Goal: Information Seeking & Learning: Check status

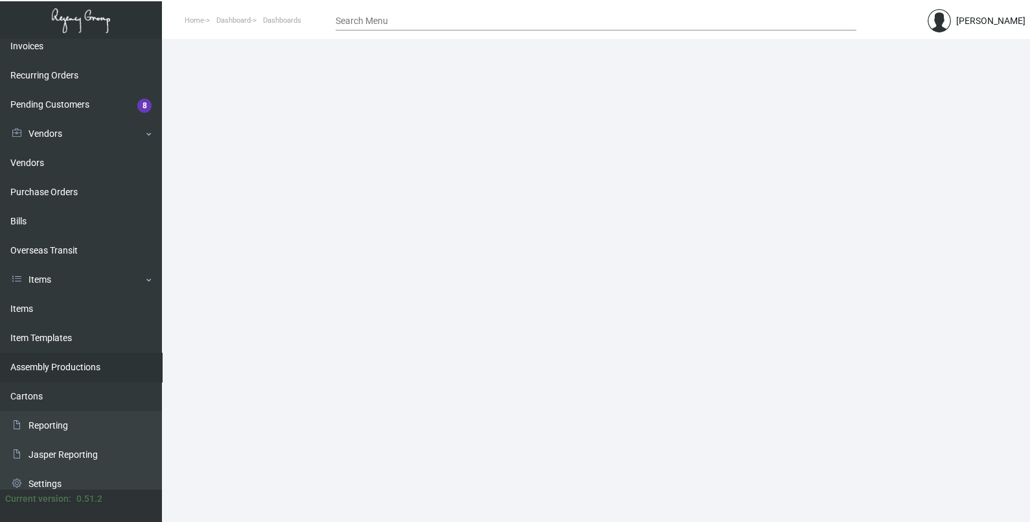
scroll to position [191, 0]
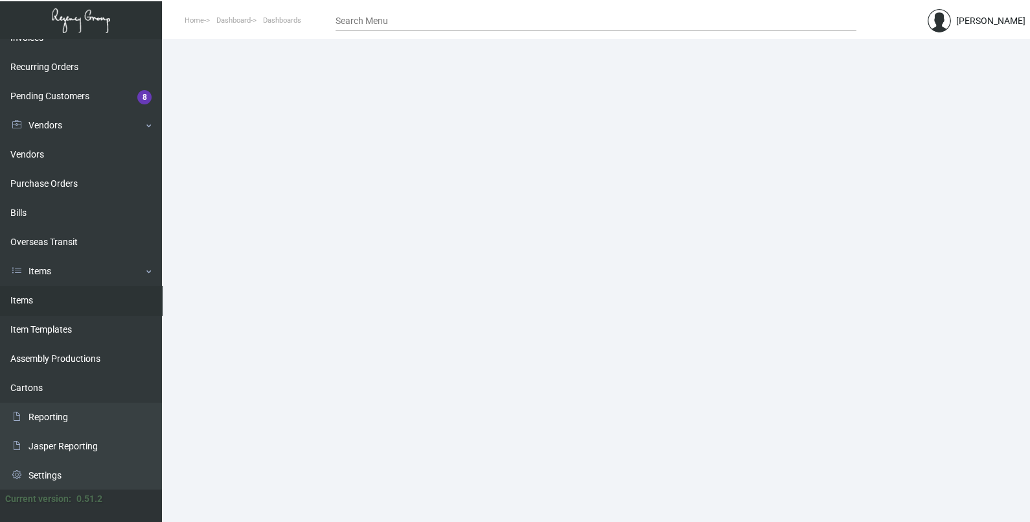
click at [64, 308] on link "Items" at bounding box center [81, 300] width 162 height 29
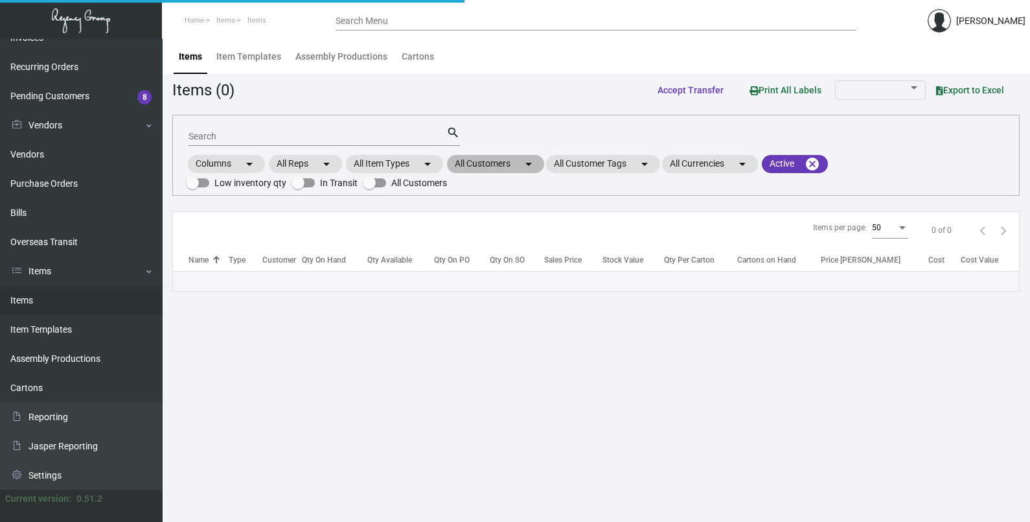
click at [528, 164] on mat-icon "arrow_drop_down" at bounding box center [529, 164] width 16 height 16
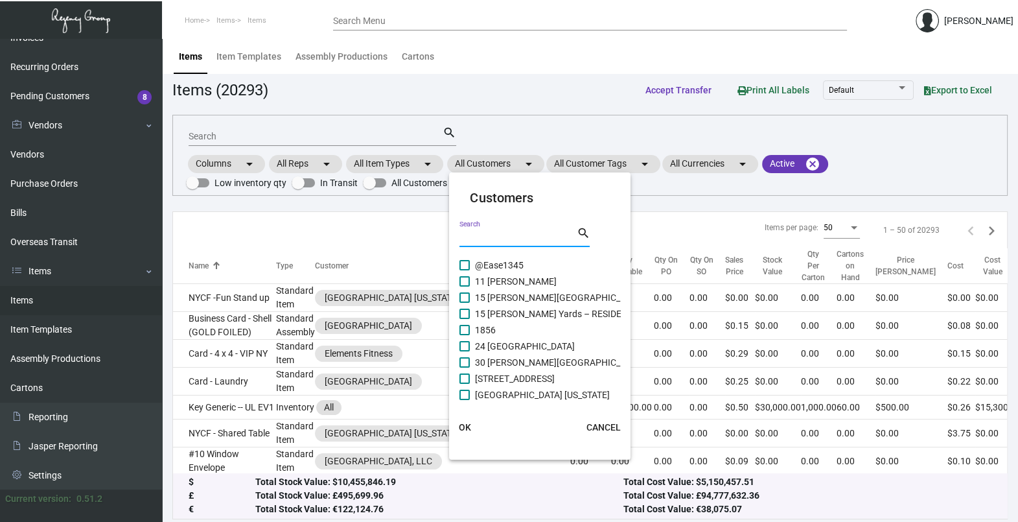
click at [504, 238] on input "Search" at bounding box center [517, 237] width 117 height 10
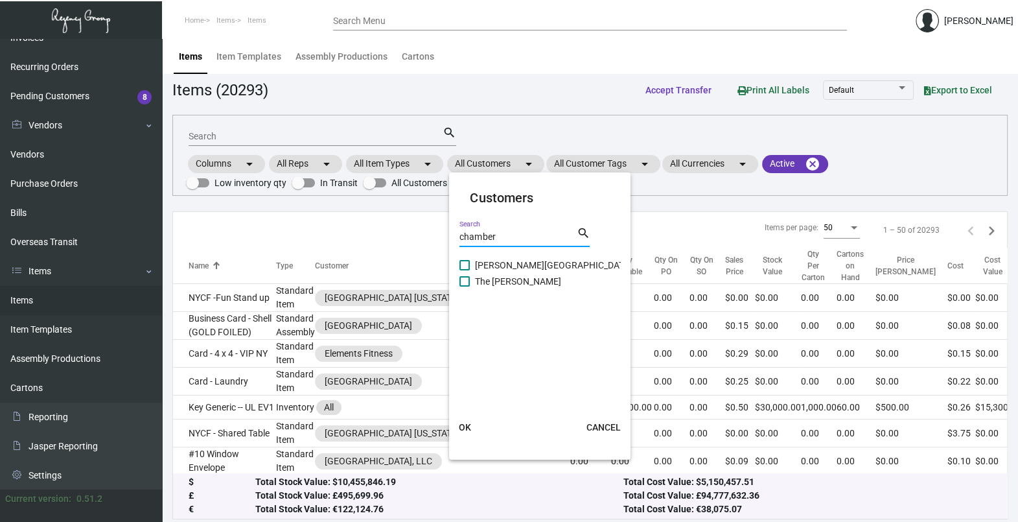
type input "chamber"
click at [504, 286] on span "The [PERSON_NAME]" at bounding box center [518, 281] width 86 height 16
click at [465, 286] on input "The [PERSON_NAME]" at bounding box center [464, 286] width 1 height 1
checkbox input "true"
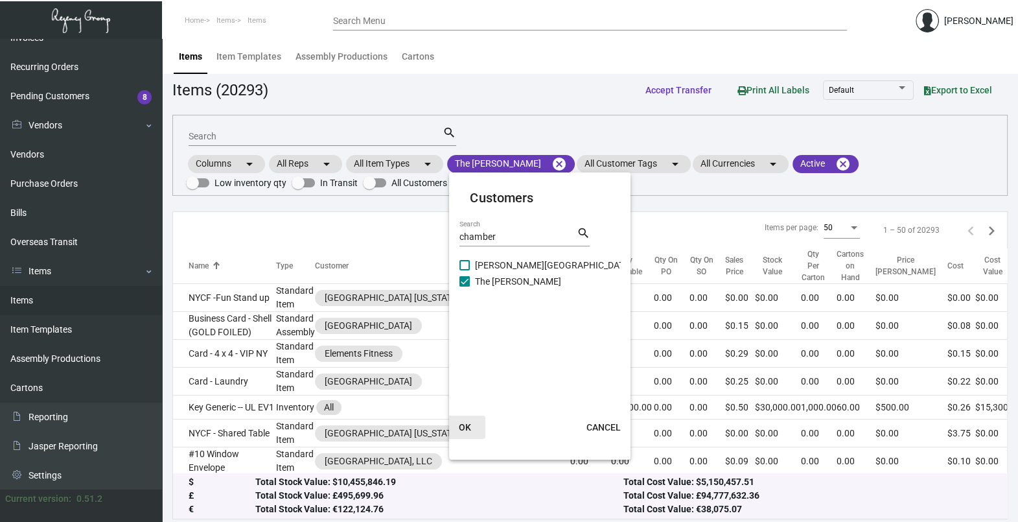
click at [467, 426] on span "OK" at bounding box center [465, 427] width 12 height 10
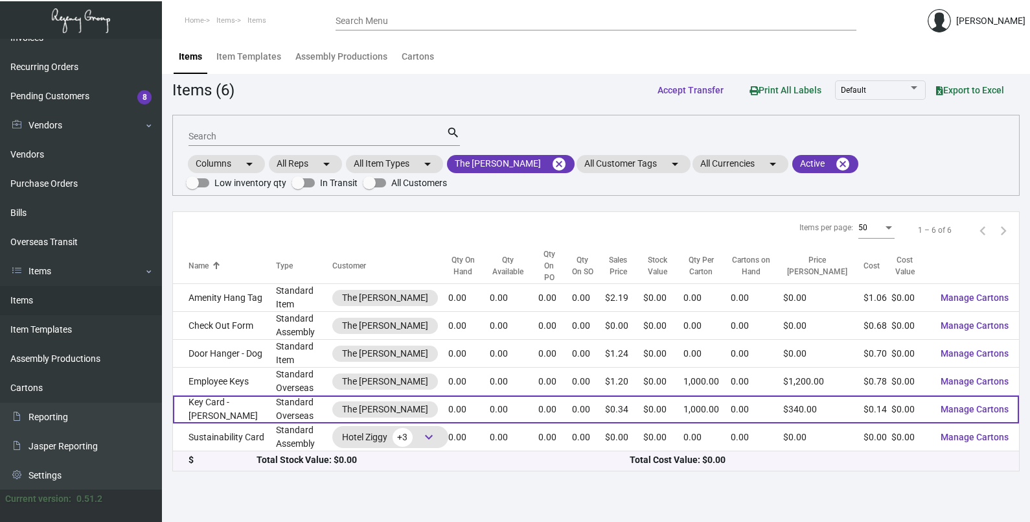
click at [227, 395] on td "Key Card - [PERSON_NAME]" at bounding box center [224, 409] width 103 height 28
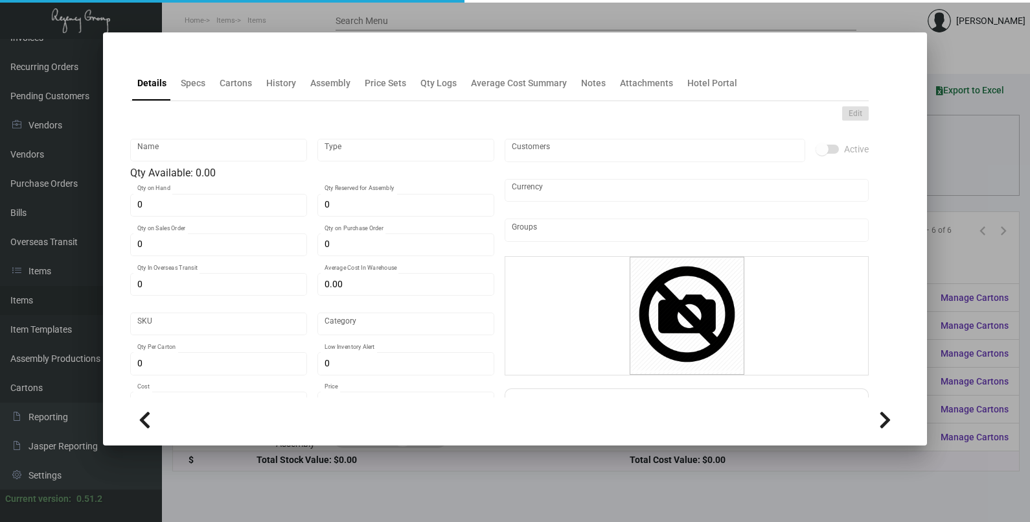
type input "Key Card - [PERSON_NAME]"
type input "Standard Overseas"
type input "10,000"
type input "$ 0.1828"
type input "CHAM-KE"
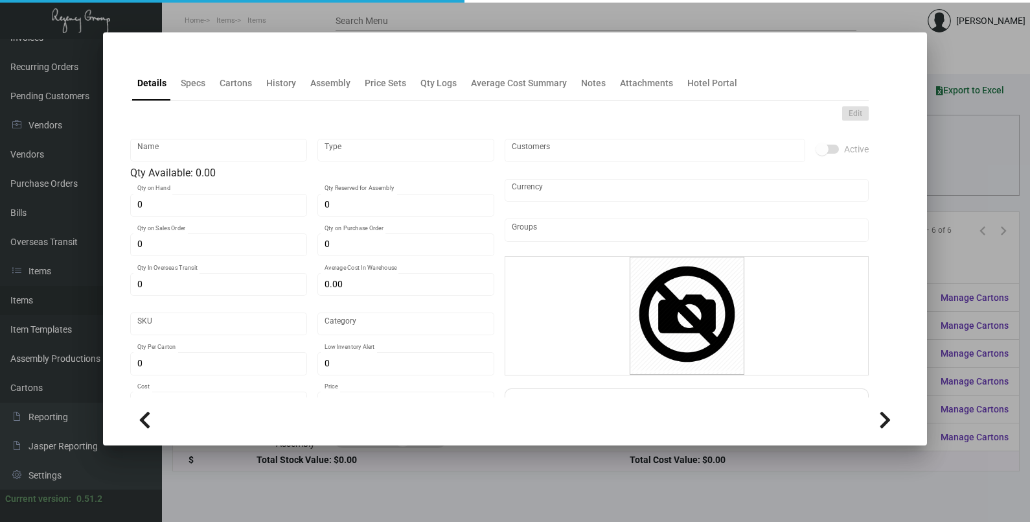
type input "Overseas"
type input "1,000"
type input "$ 0.135"
type input "$ 0.34"
checkbox input "true"
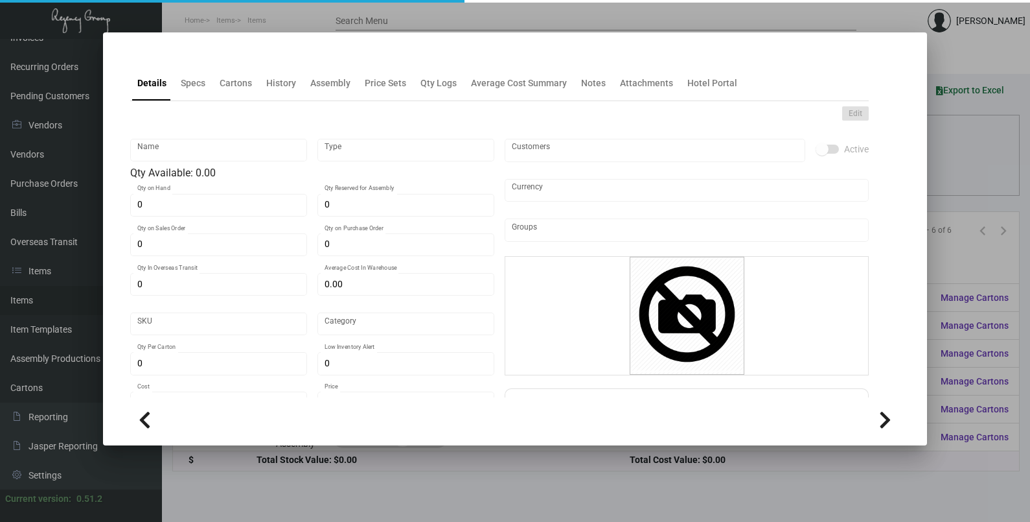
checkbox input "true"
type input "United States Dollar $"
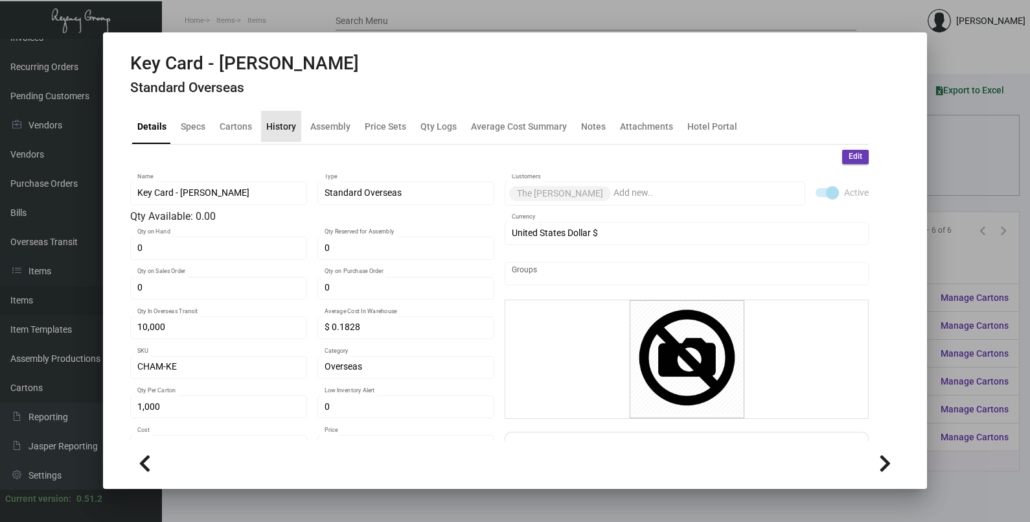
click at [277, 113] on div "History" at bounding box center [281, 126] width 40 height 31
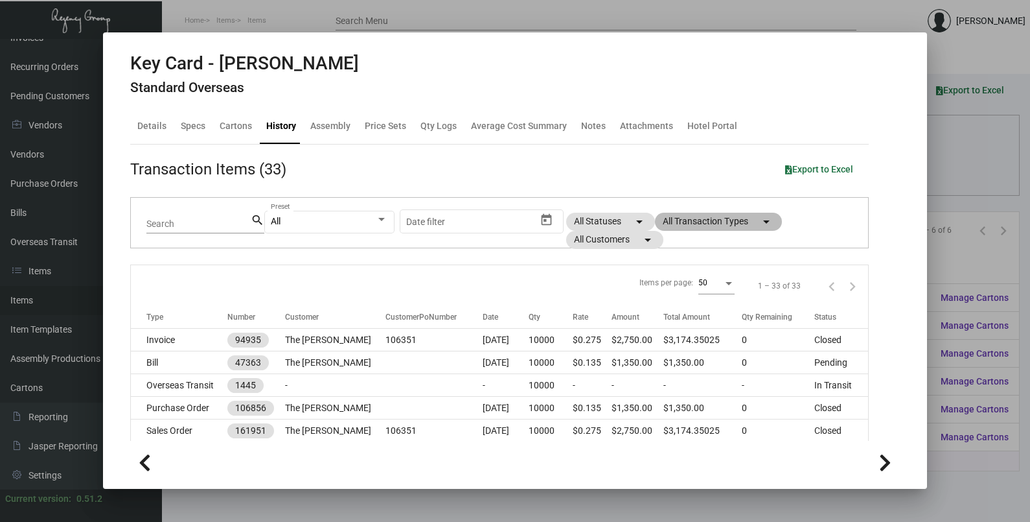
click at [732, 220] on mat-chip "All Transaction Types arrow_drop_down" at bounding box center [718, 222] width 127 height 18
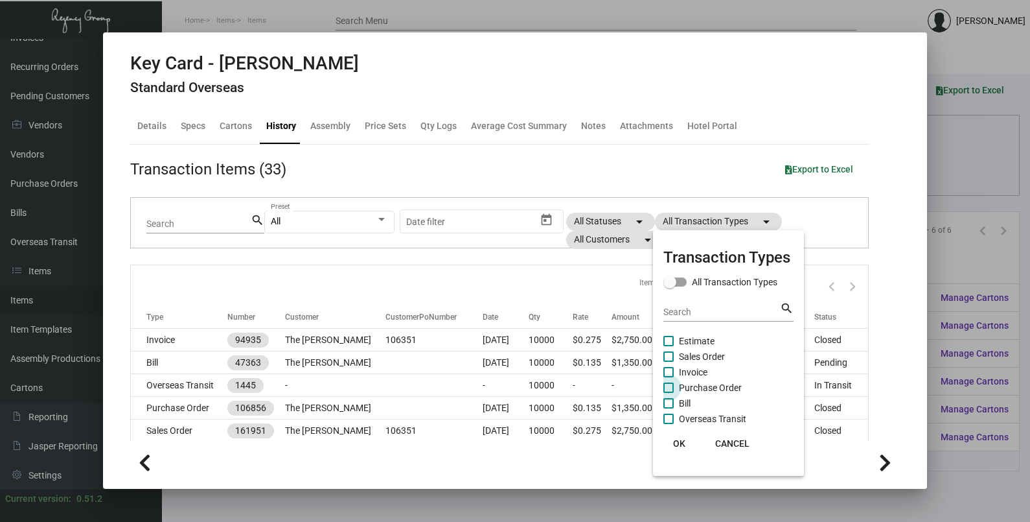
click at [710, 384] on span "Purchase Order" at bounding box center [710, 388] width 63 height 16
click at [669, 393] on input "Purchase Order" at bounding box center [668, 393] width 1 height 1
checkbox input "true"
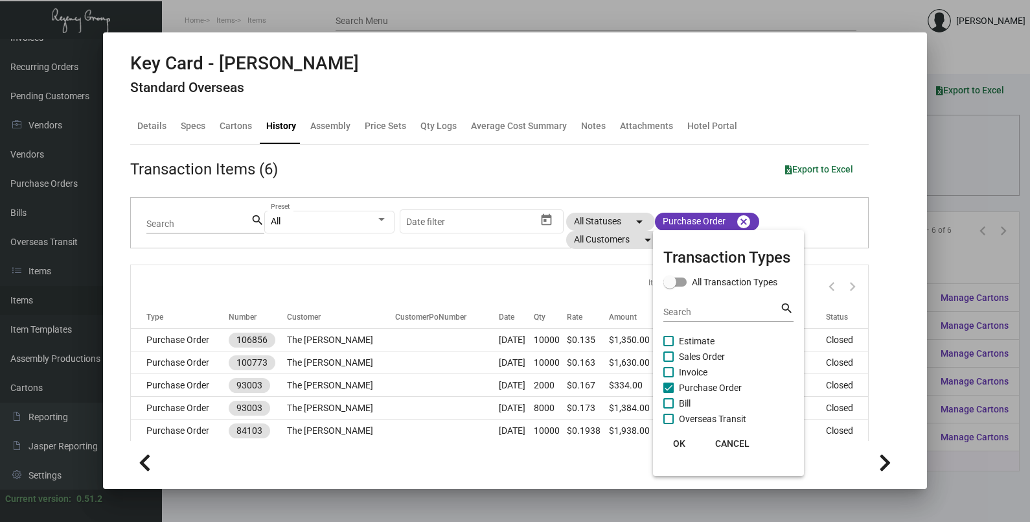
click at [691, 341] on span "Estimate" at bounding box center [697, 341] width 36 height 16
click at [669, 346] on input "Estimate" at bounding box center [668, 346] width 1 height 1
checkbox input "true"
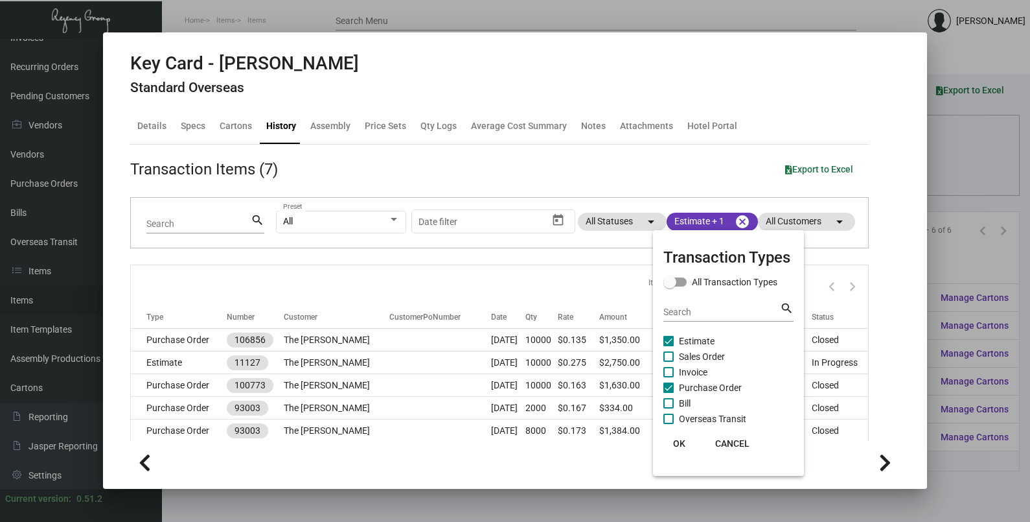
click at [678, 448] on button "OK" at bounding box center [678, 443] width 41 height 23
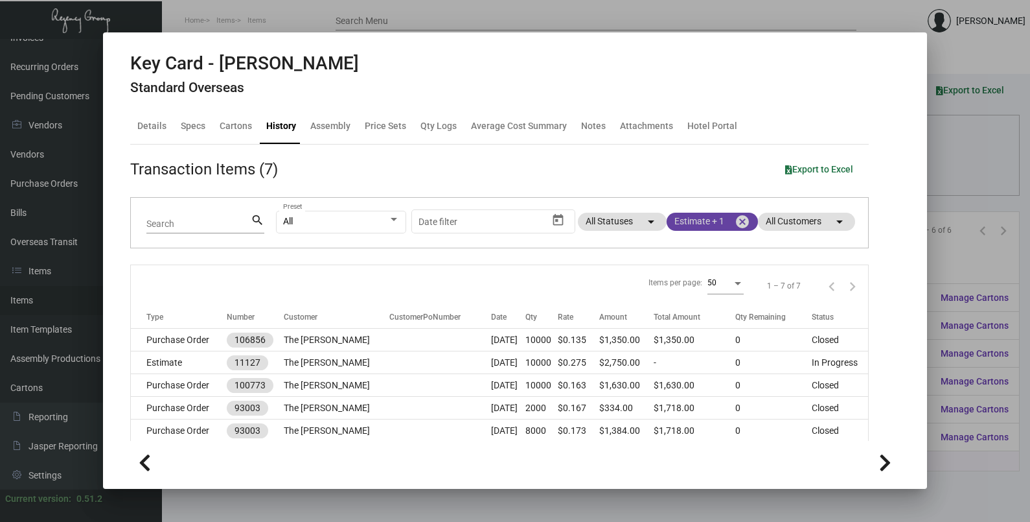
click at [710, 217] on mat-chip "Estimate + 1 cancel" at bounding box center [712, 222] width 91 height 18
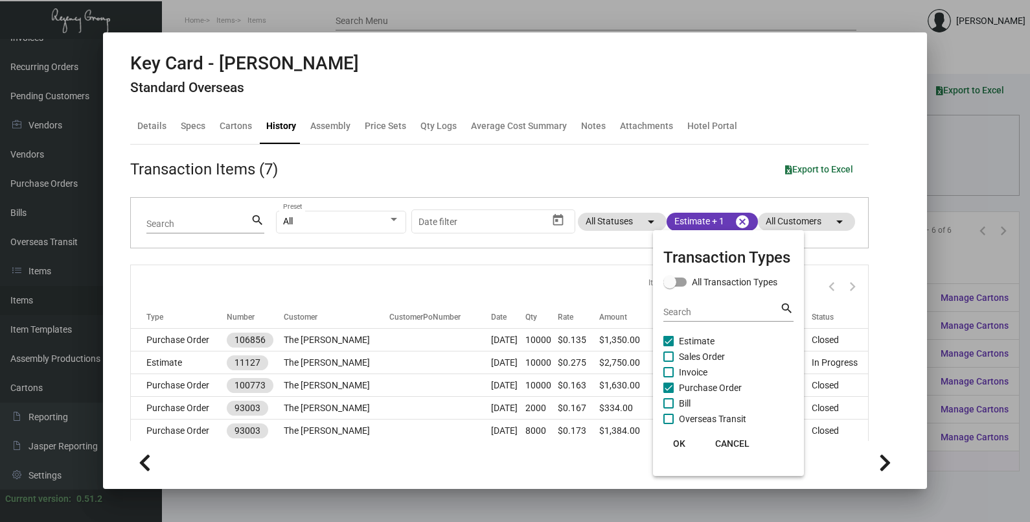
click at [677, 356] on label "Sales Order" at bounding box center [695, 357] width 62 height 16
click at [669, 362] on input "Sales Order" at bounding box center [668, 362] width 1 height 1
checkbox input "true"
click at [685, 439] on span "OK" at bounding box center [679, 443] width 12 height 10
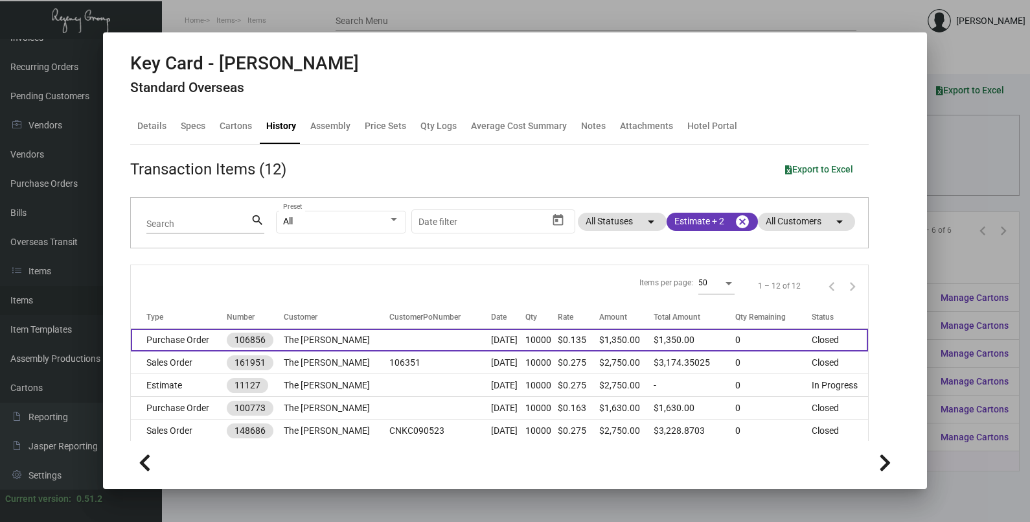
click at [423, 341] on td at bounding box center [440, 340] width 102 height 23
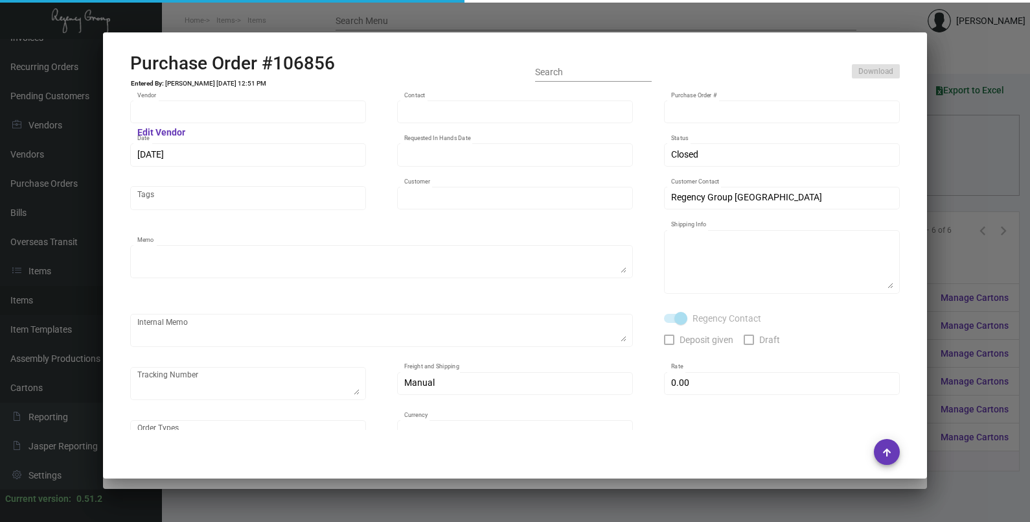
type input "Nexqo"
type input "[PERSON_NAME]"
type input "106856"
type input "[DATE]"
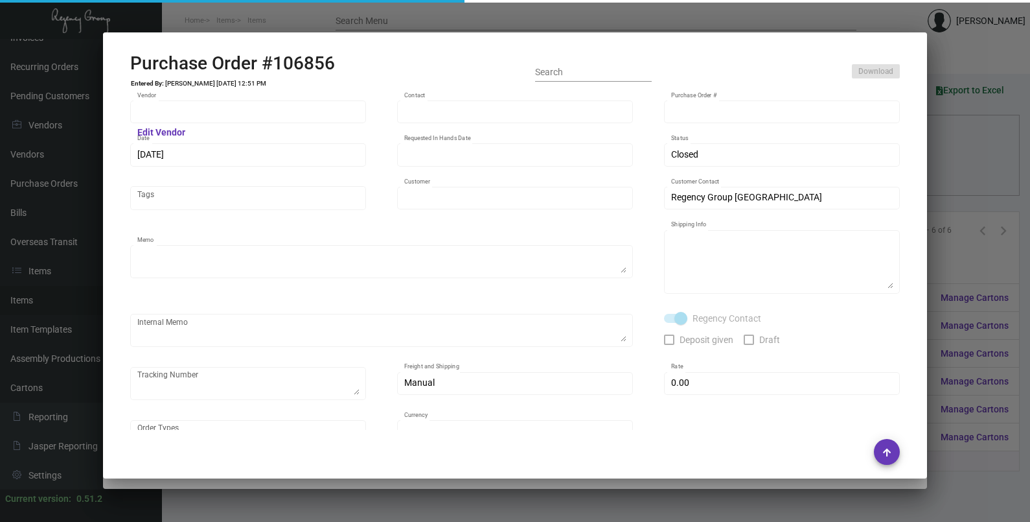
type input "The [PERSON_NAME]"
type textarea "Please ship by boat to our NJ warehouse."
type textarea "Regency Group NJ - [PERSON_NAME] [STREET_ADDRESS]"
checkbox input "true"
type input "$ 0.00"
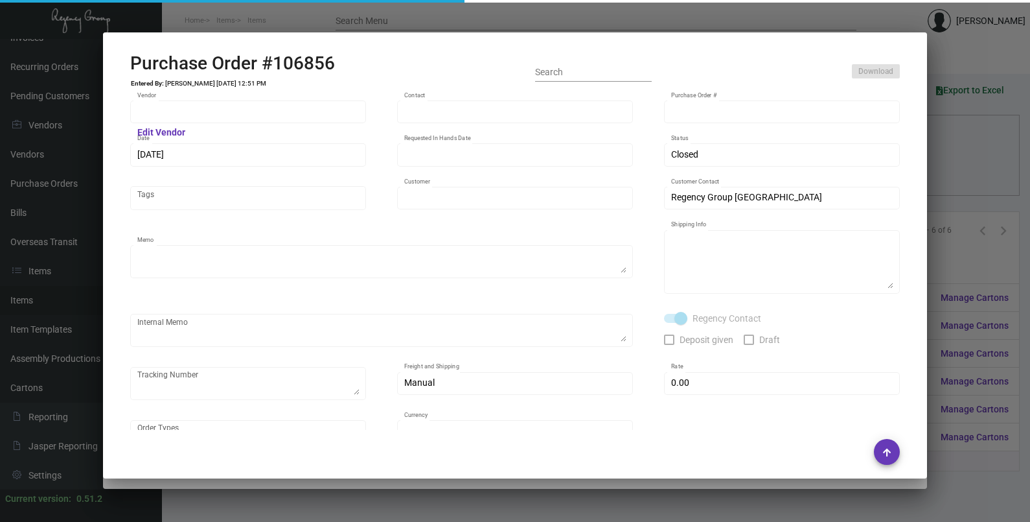
type input "United States Dollar $"
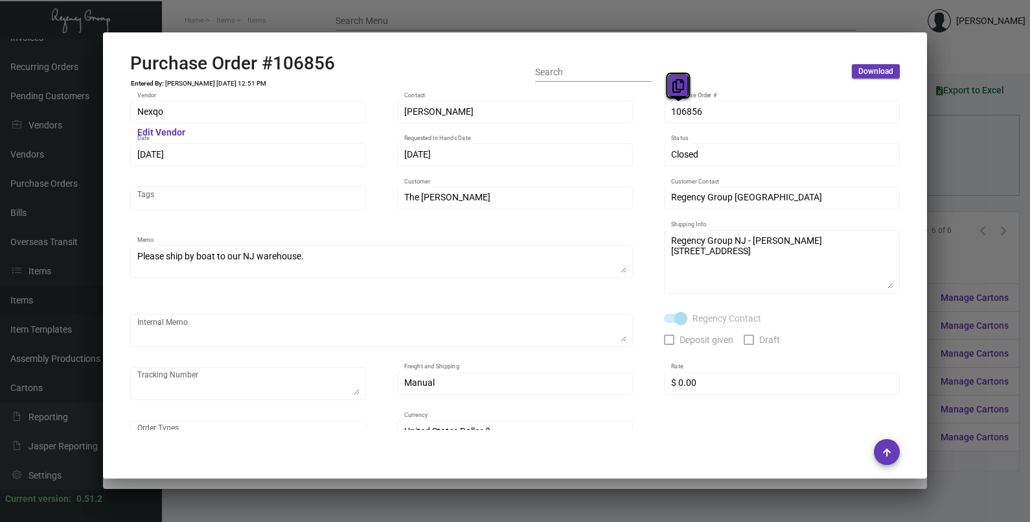
drag, startPoint x: 675, startPoint y: 110, endPoint x: 673, endPoint y: 88, distance: 22.1
click at [673, 88] on icon at bounding box center [679, 86] width 12 height 14
drag, startPoint x: 173, startPoint y: 157, endPoint x: 159, endPoint y: 130, distance: 31.3
click at [159, 130] on icon at bounding box center [160, 129] width 12 height 14
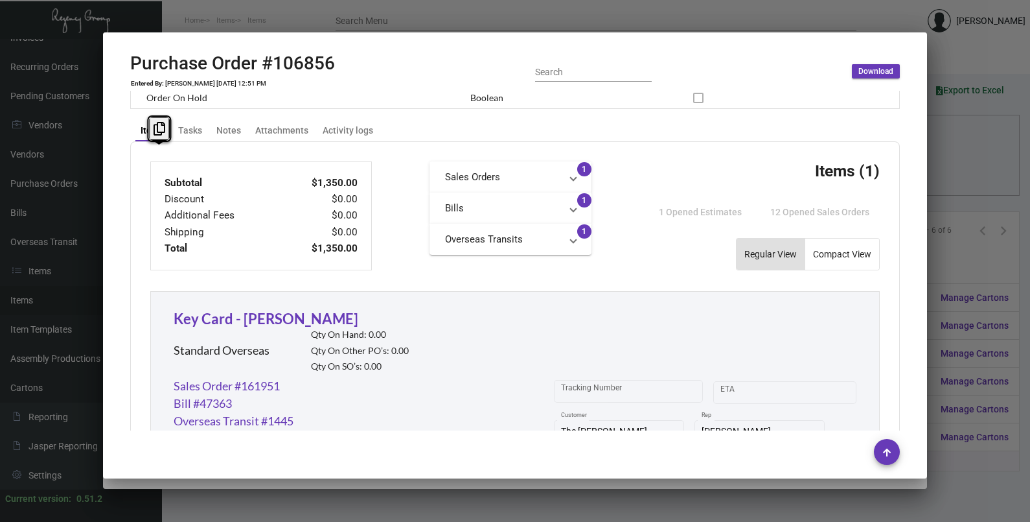
scroll to position [706, 0]
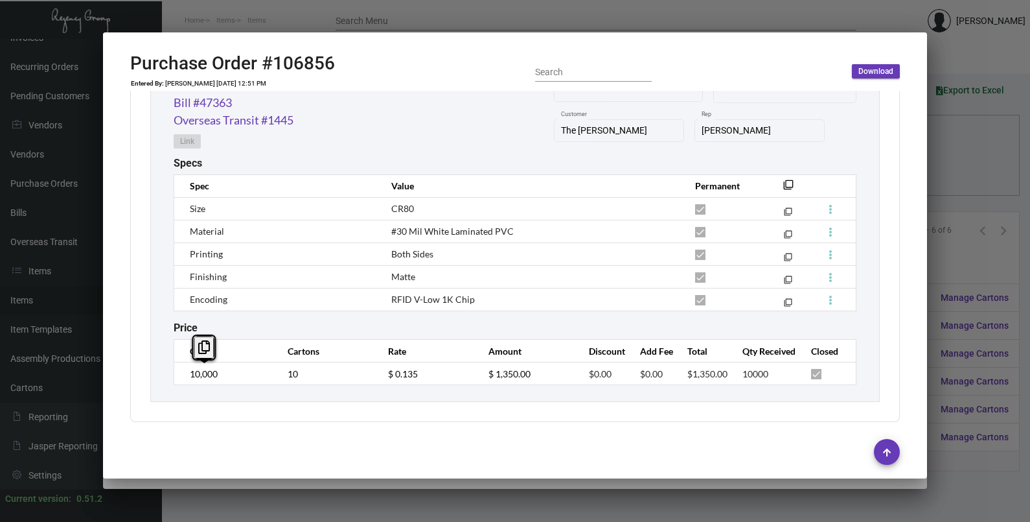
click at [167, 380] on div "Key Card - [PERSON_NAME] Standard Overseas Qty On Hand: 0.00 Qty On Other PO’s:…" at bounding box center [515, 196] width 730 height 412
click at [379, 380] on td "$ 0.135" at bounding box center [425, 373] width 100 height 23
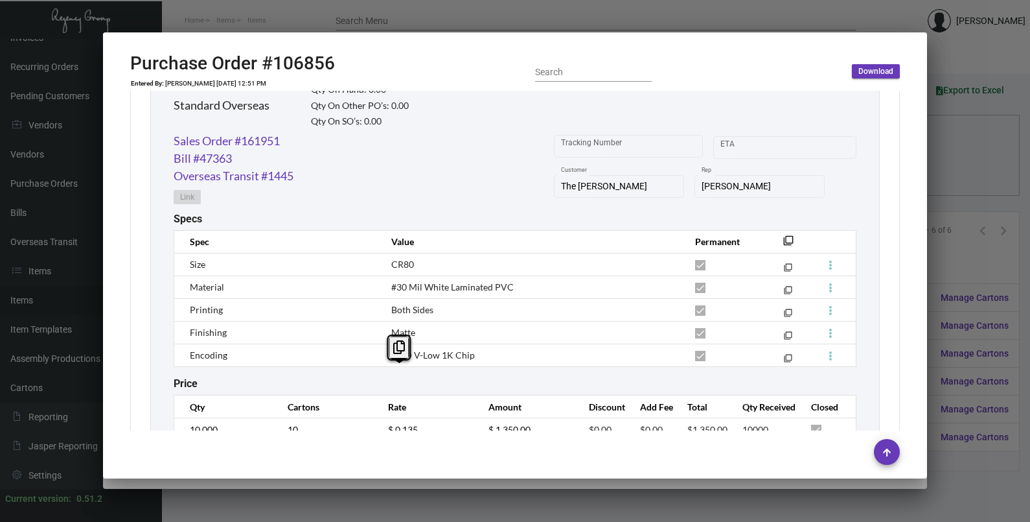
scroll to position [625, 0]
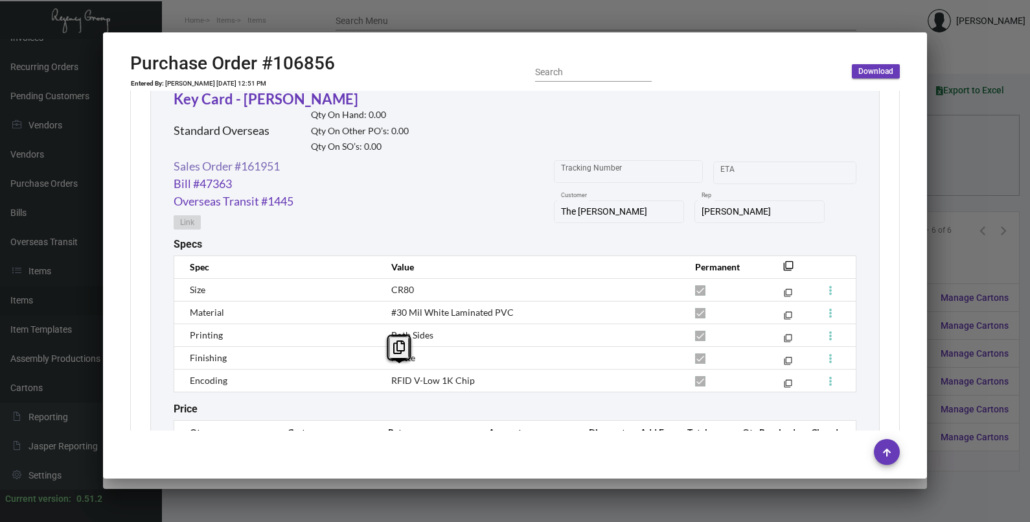
click at [220, 161] on link "Sales Order #161951" at bounding box center [227, 165] width 106 height 17
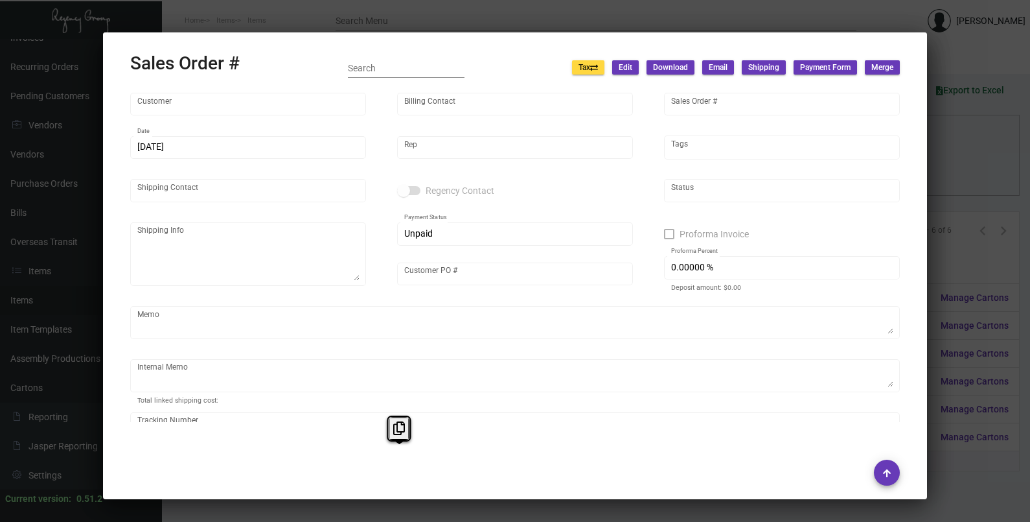
type input "The [PERSON_NAME]"
type input "[PERSON_NAME]"
type input "161951"
type input "[DATE]"
type input "[PERSON_NAME]"
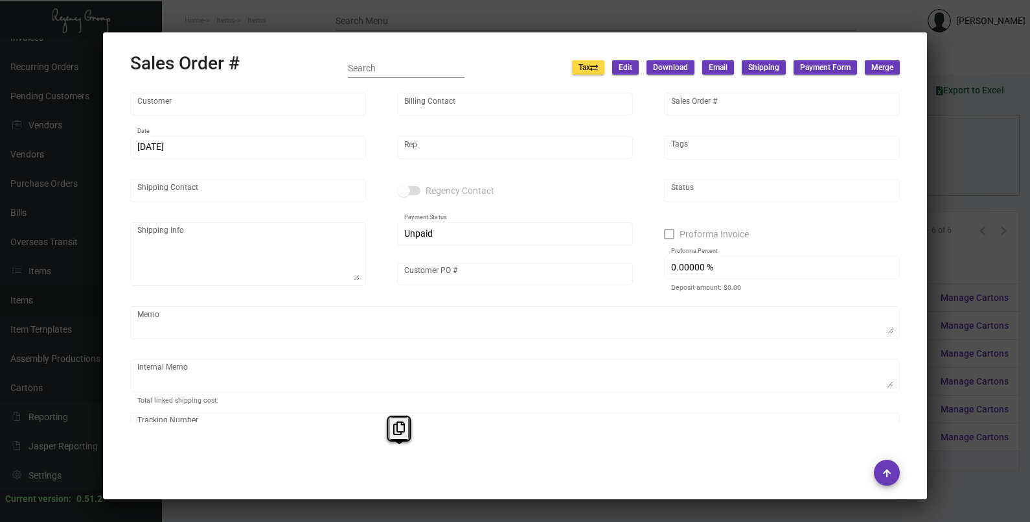
type input "[MEDICAL_DATA][PERSON_NAME]"
type textarea "The [PERSON_NAME] - [MEDICAL_DATA][PERSON_NAME] [STREET_ADDRESS]"
type input "106351"
type textarea "98.92"
type input "United States Dollar $"
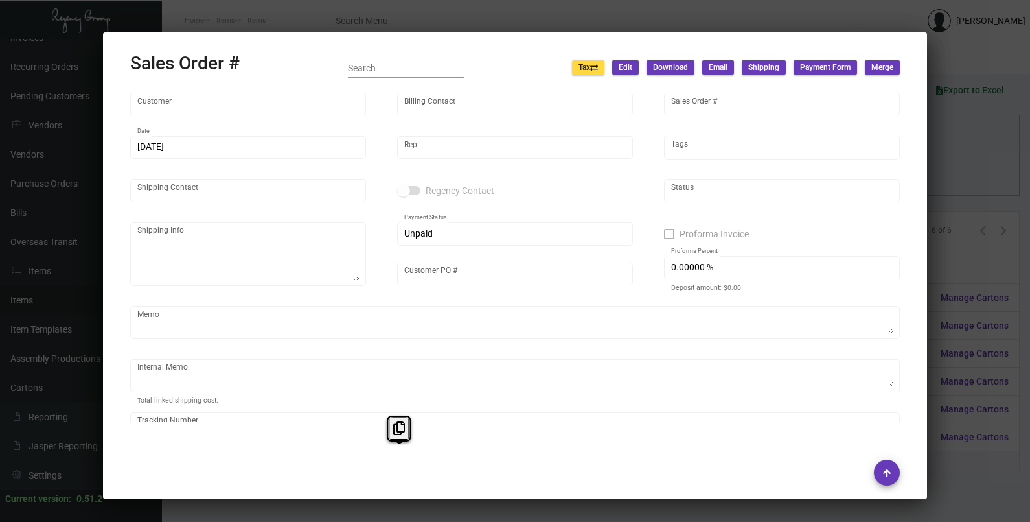
type input "$ 148.95"
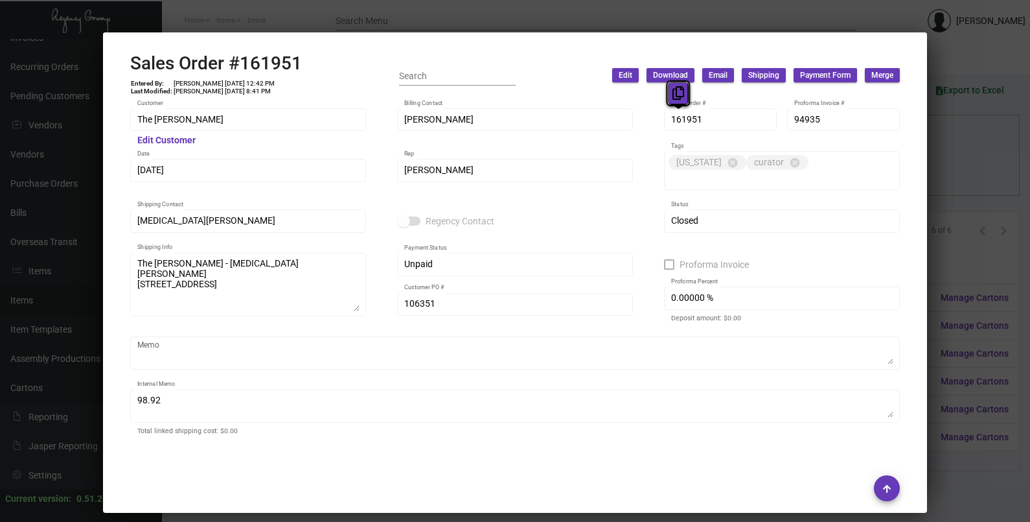
drag, startPoint x: 684, startPoint y: 115, endPoint x: 685, endPoint y: 91, distance: 24.0
click at [685, 91] on button at bounding box center [678, 93] width 21 height 23
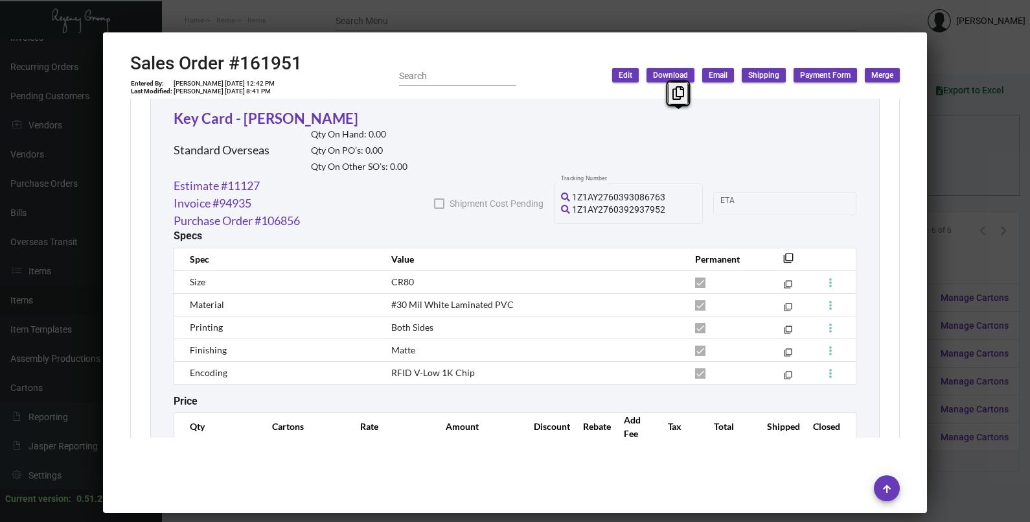
scroll to position [800, 0]
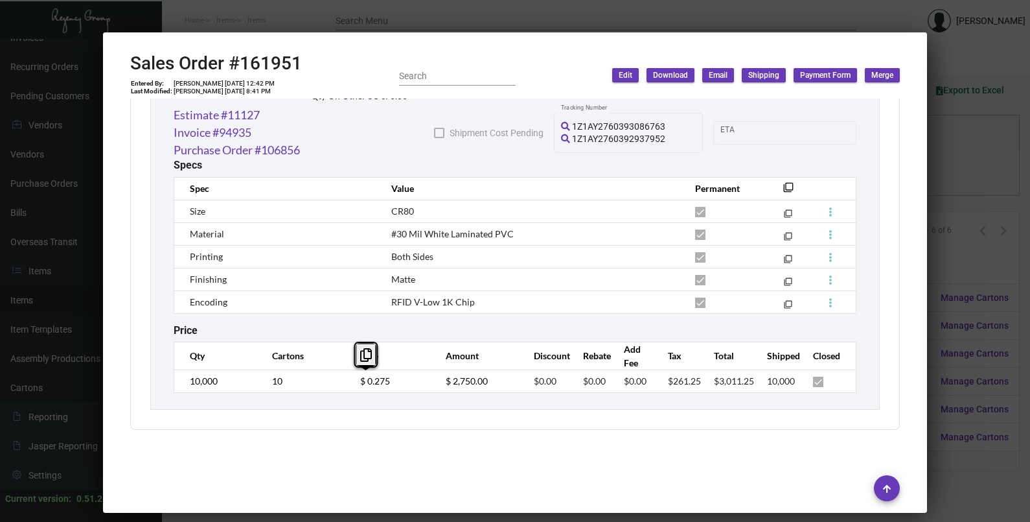
click at [347, 389] on td "$ 0.275" at bounding box center [390, 380] width 86 height 23
click at [349, 386] on td "$ 0.275" at bounding box center [390, 380] width 86 height 23
